Goal: Register for event/course

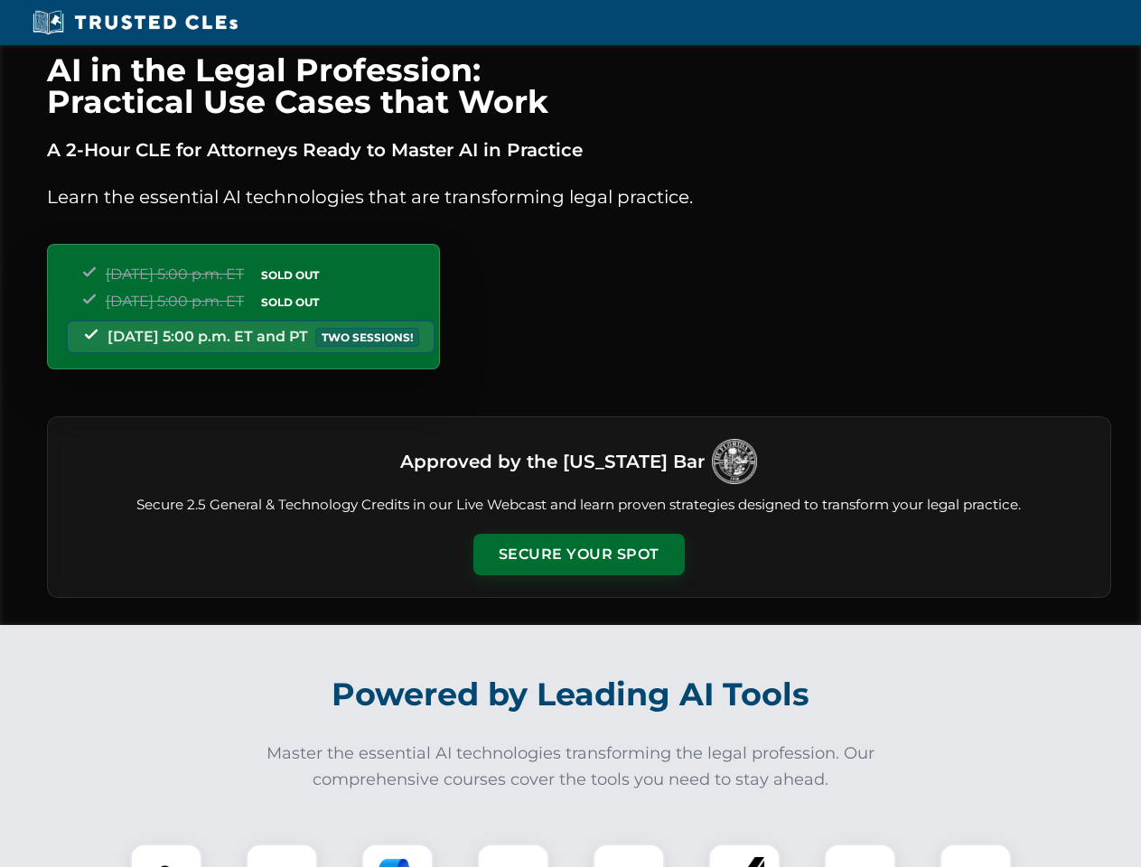
click at [578, 555] on button "Secure Your Spot" at bounding box center [578, 555] width 211 height 42
click at [166, 856] on img at bounding box center [166, 880] width 52 height 52
click at [282, 856] on div at bounding box center [282, 880] width 72 height 72
